Goal: Task Accomplishment & Management: Use online tool/utility

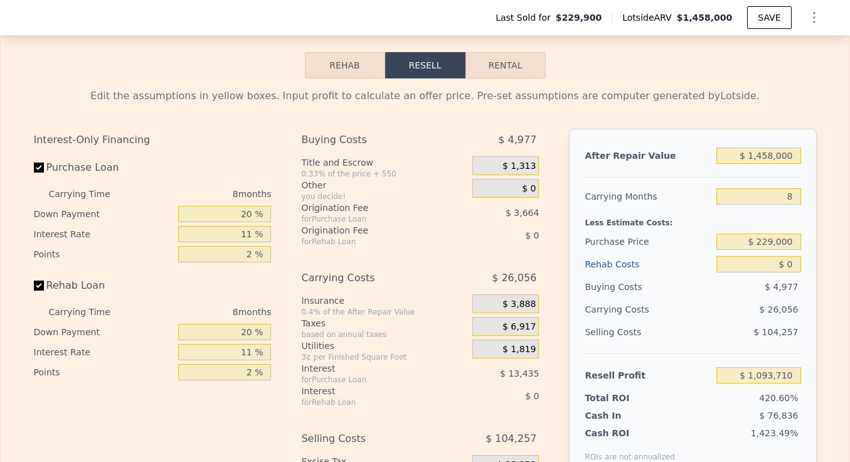
scroll to position [2057, 0]
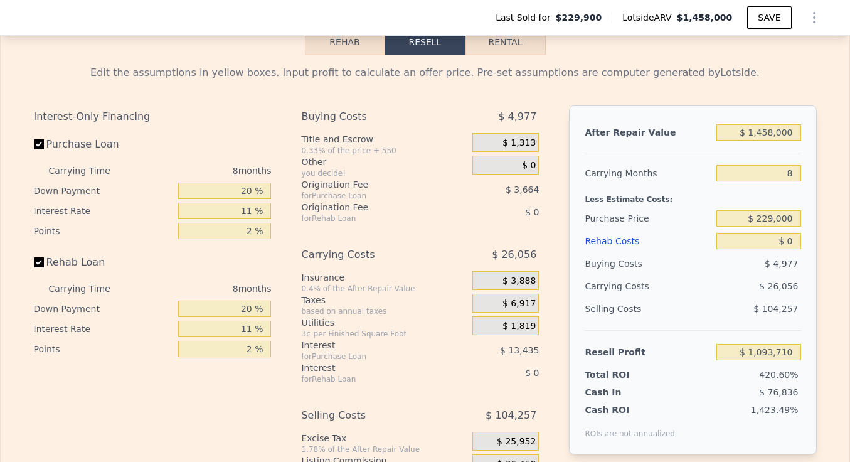
click at [40, 146] on input "Purchase Loan" at bounding box center [39, 144] width 10 height 10
checkbox input "false"
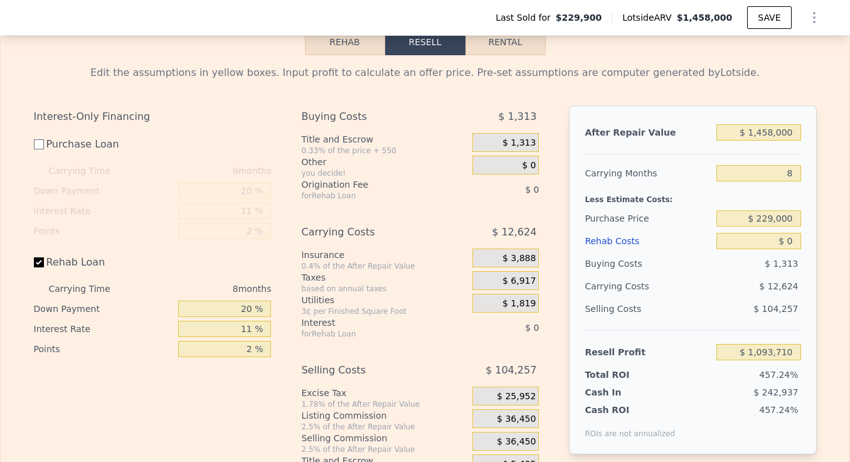
type input "$ 1,110,806"
click at [35, 143] on input "Purchase Loan" at bounding box center [39, 144] width 10 height 10
checkbox input "true"
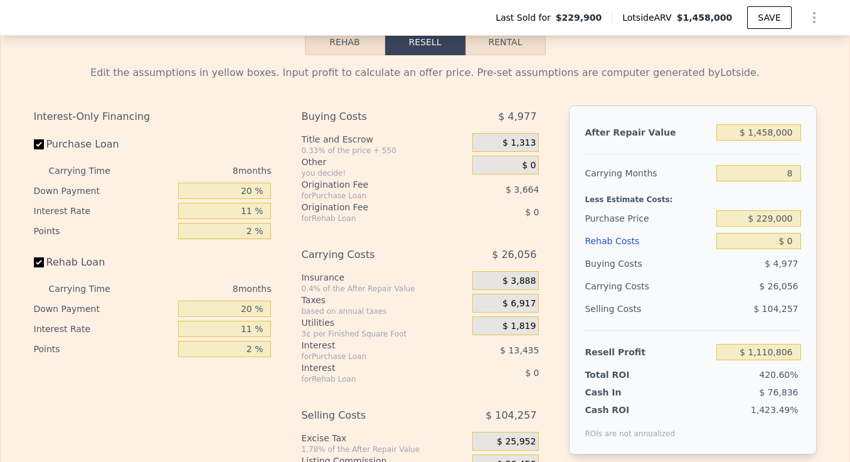
type input "$ 1,093,710"
click at [352, 40] on button "Rehab" at bounding box center [345, 42] width 80 height 26
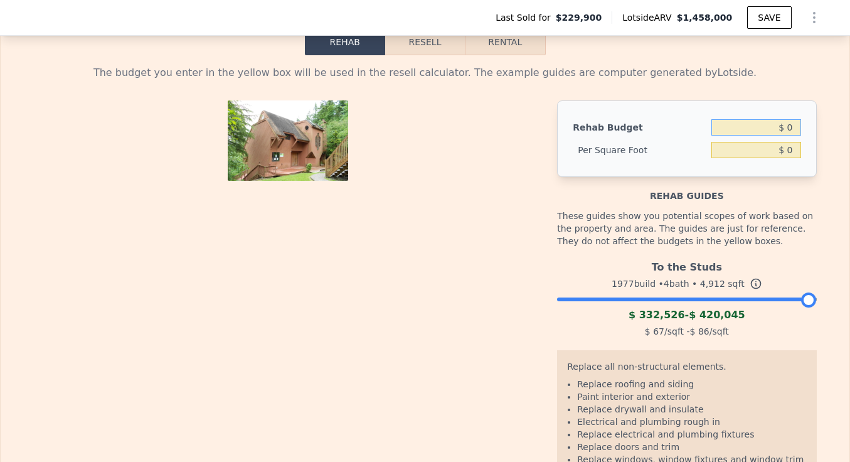
click at [796, 130] on input "$ 0" at bounding box center [756, 127] width 89 height 16
type input "$ 300,000"
click at [805, 154] on div "Rehab Budget $ 300,000 Per Square Foot $ 0" at bounding box center [686, 138] width 259 height 77
type input "$ 61.07"
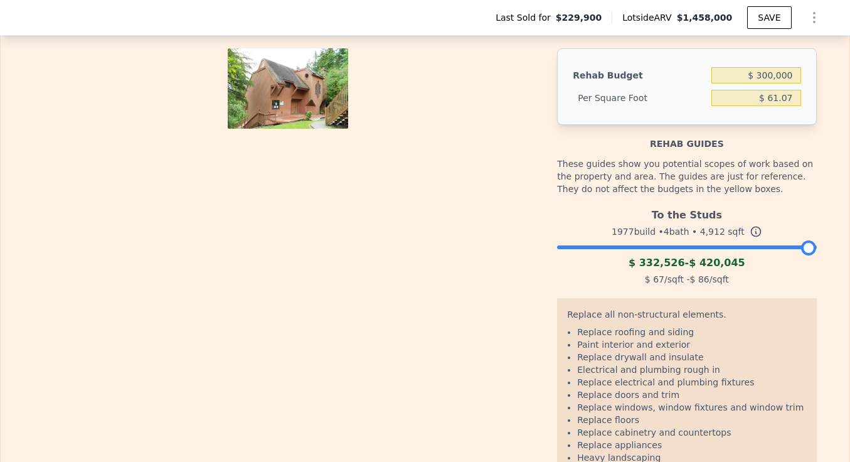
scroll to position [2109, 0]
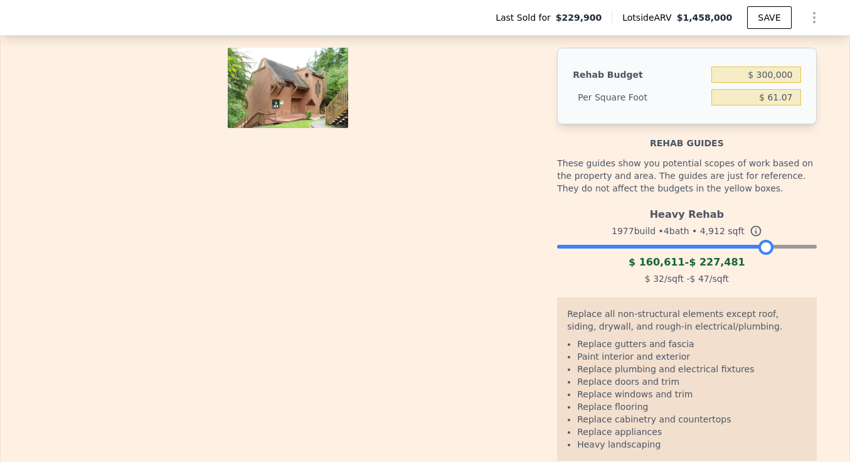
drag, startPoint x: 803, startPoint y: 246, endPoint x: 760, endPoint y: 246, distance: 42.7
click at [760, 246] on div at bounding box center [766, 247] width 15 height 15
drag, startPoint x: 760, startPoint y: 245, endPoint x: 799, endPoint y: 239, distance: 39.3
click at [799, 239] on div "Heavy Rehab 1977 build • 4 bath • 4,912 sqft $ 160,611 - $ 227,481 $ 32 /sqft -…" at bounding box center [686, 244] width 259 height 85
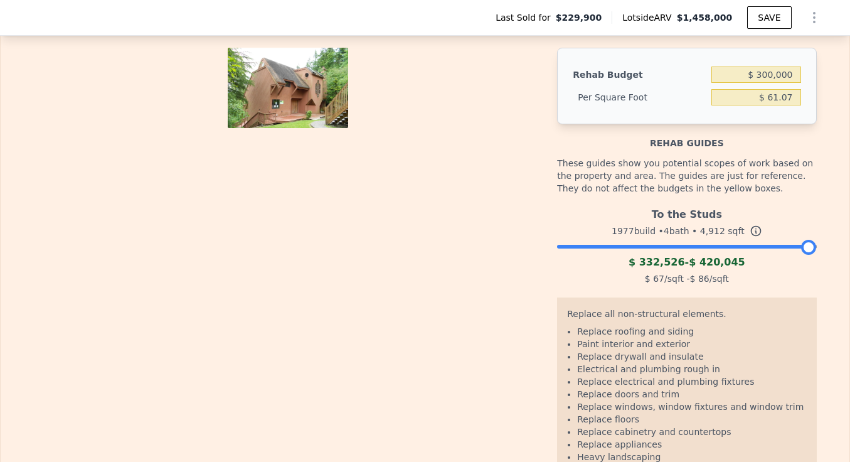
drag, startPoint x: 804, startPoint y: 244, endPoint x: 830, endPoint y: 243, distance: 26.4
click at [830, 243] on div "The budget you enter in the yellow box will be used in the resell calculator. T…" at bounding box center [425, 253] width 849 height 501
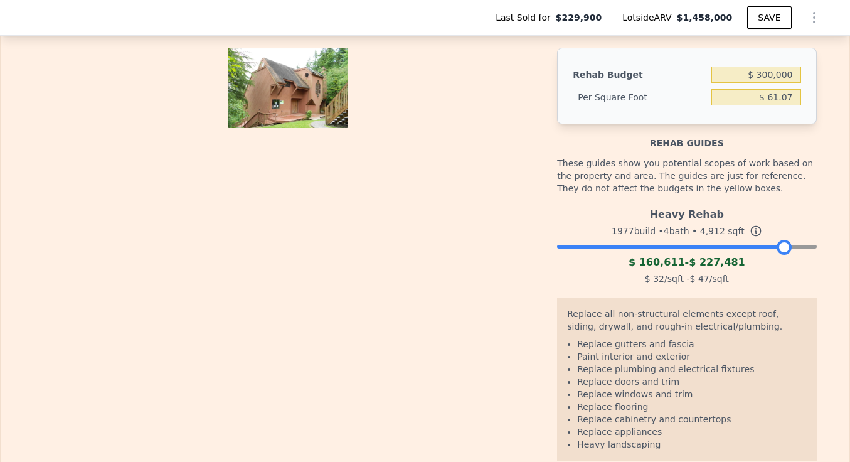
drag, startPoint x: 805, startPoint y: 245, endPoint x: 783, endPoint y: 243, distance: 21.4
click at [783, 243] on div at bounding box center [784, 247] width 15 height 15
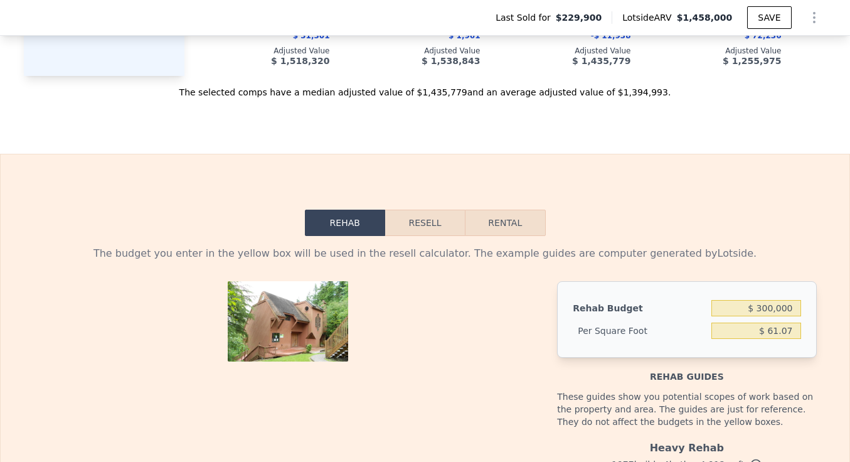
scroll to position [1872, 0]
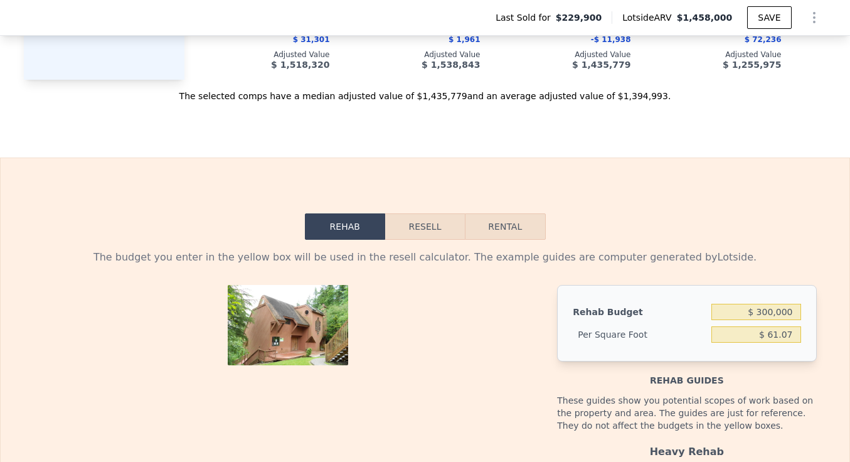
click at [424, 230] on button "Resell" at bounding box center [425, 226] width 80 height 26
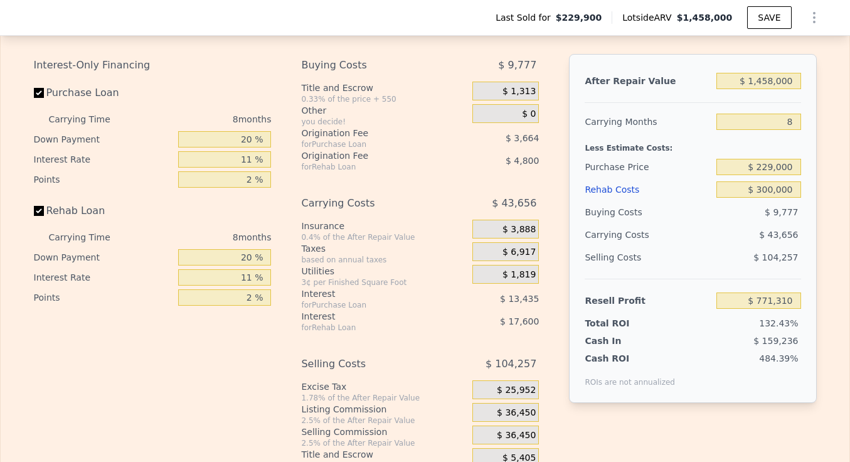
scroll to position [2107, 0]
click at [773, 82] on input "$ 1,458,000" at bounding box center [759, 82] width 84 height 16
type input "$ 145,000"
type input "-$ 444,796"
type input "$ 1,000"
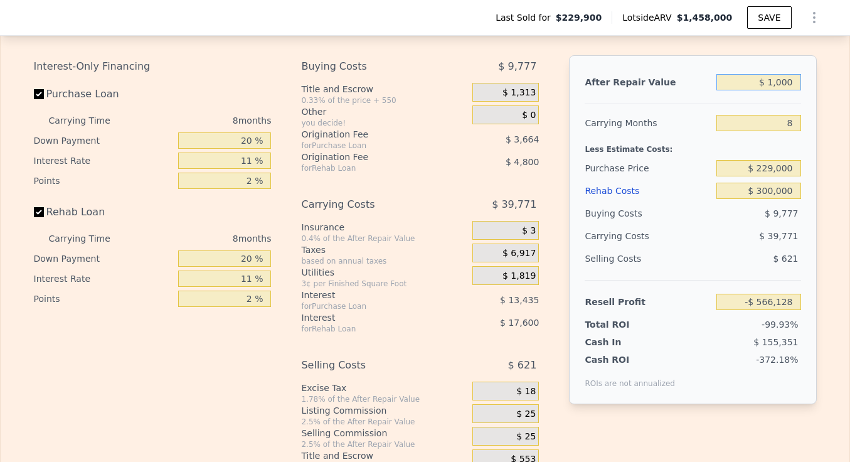
type input "-$ 578,169"
type input "$ 000"
type input "-$ 579,095"
type input "$ 1,000"
type input "-$ 578,169"
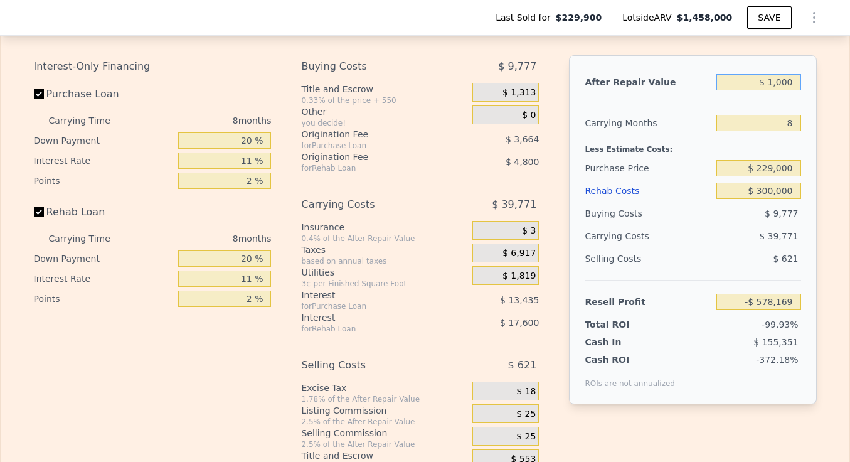
type input "$ 13,000"
type input "-$ 567,054"
type input "$ 135,000"
type input "-$ 454,058"
type input "$ 1,350,000"
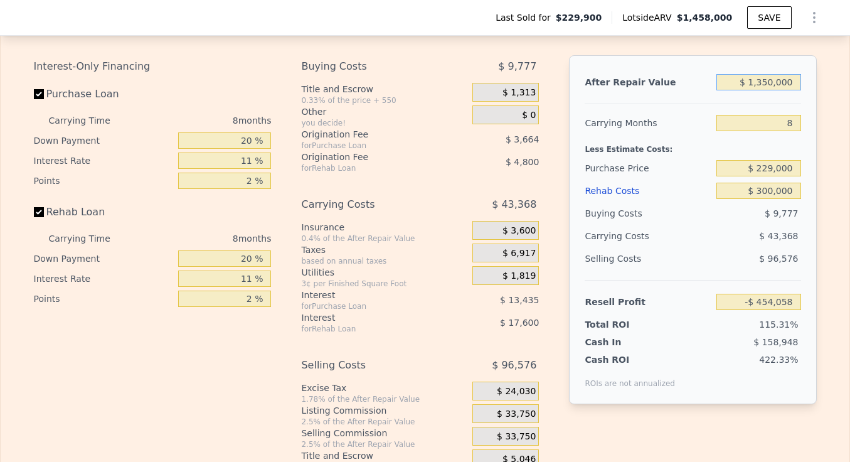
type input "$ 671,279"
click at [794, 120] on input "8" at bounding box center [759, 123] width 84 height 16
click at [38, 91] on input "Purchase Loan" at bounding box center [39, 94] width 10 height 10
checkbox input "false"
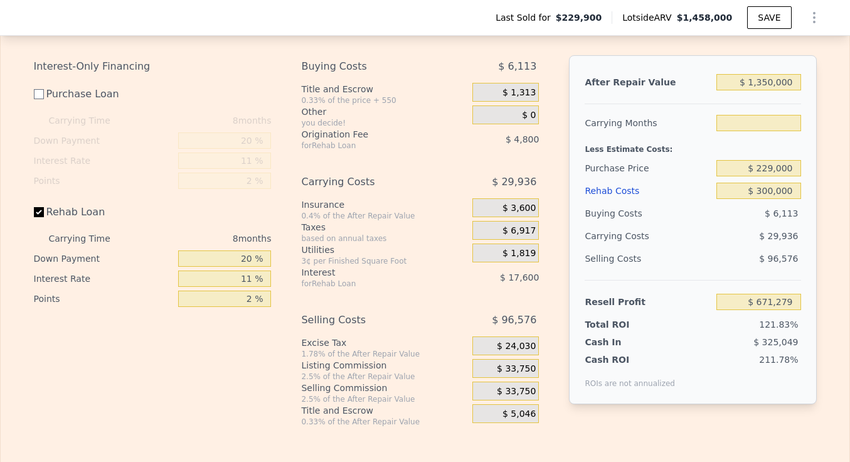
type input "8"
type input "$ 688,375"
click at [36, 211] on input "Rehab Loan" at bounding box center [39, 212] width 10 height 10
checkbox input "false"
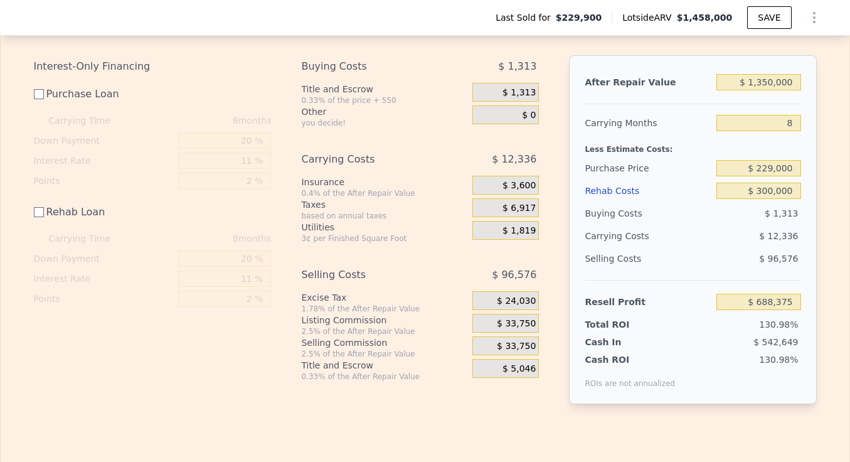
type input "$ 710,775"
click at [796, 122] on input "8" at bounding box center [759, 123] width 84 height 16
type input "5"
type input "$ 715,401"
type input "6"
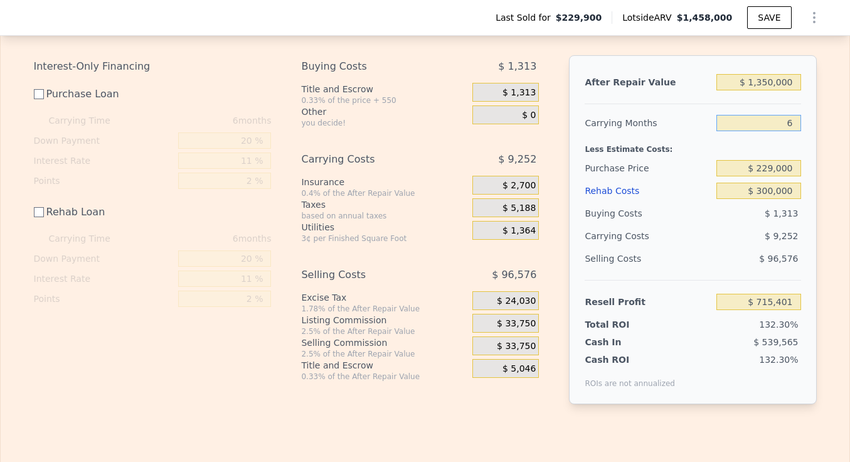
type input "$ 713,859"
type input "6"
drag, startPoint x: 628, startPoint y: 297, endPoint x: 671, endPoint y: 296, distance: 43.9
click at [671, 296] on div "Resell Profit" at bounding box center [648, 302] width 127 height 23
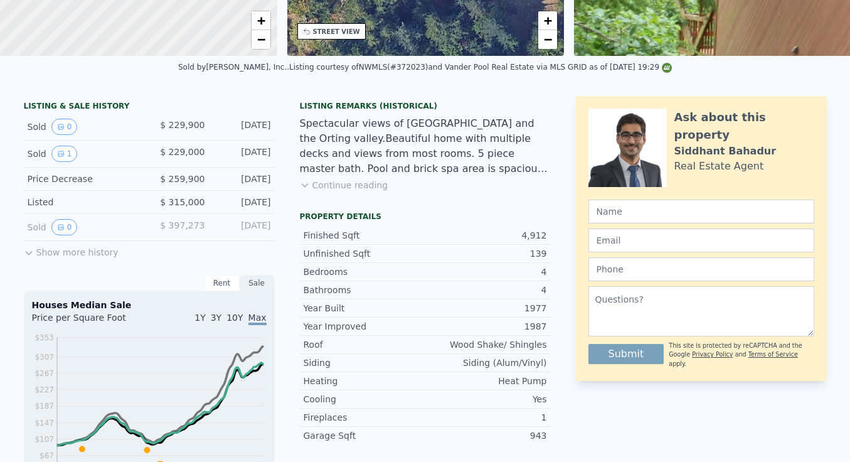
scroll to position [-1, 0]
